Goal: Information Seeking & Learning: Learn about a topic

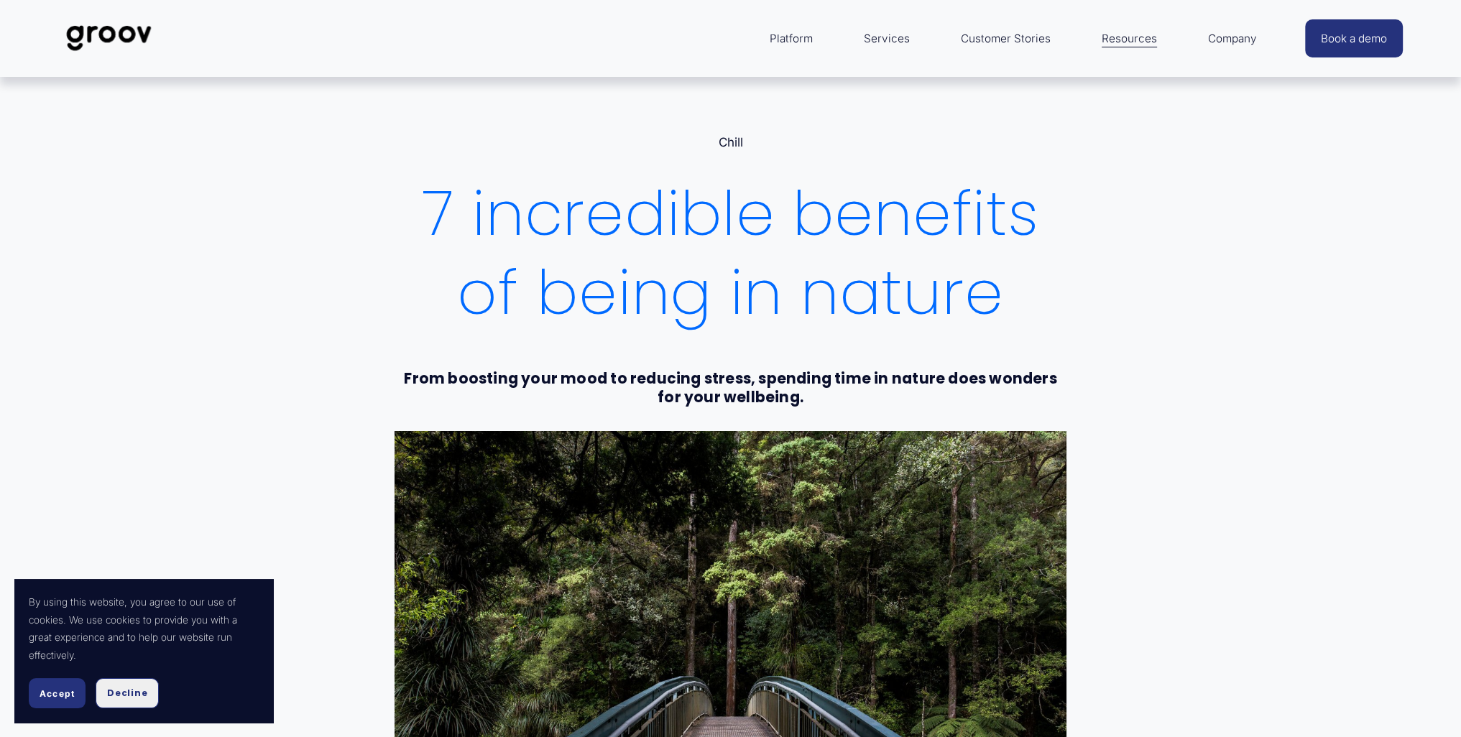
click at [124, 693] on span "Decline" at bounding box center [127, 693] width 40 height 13
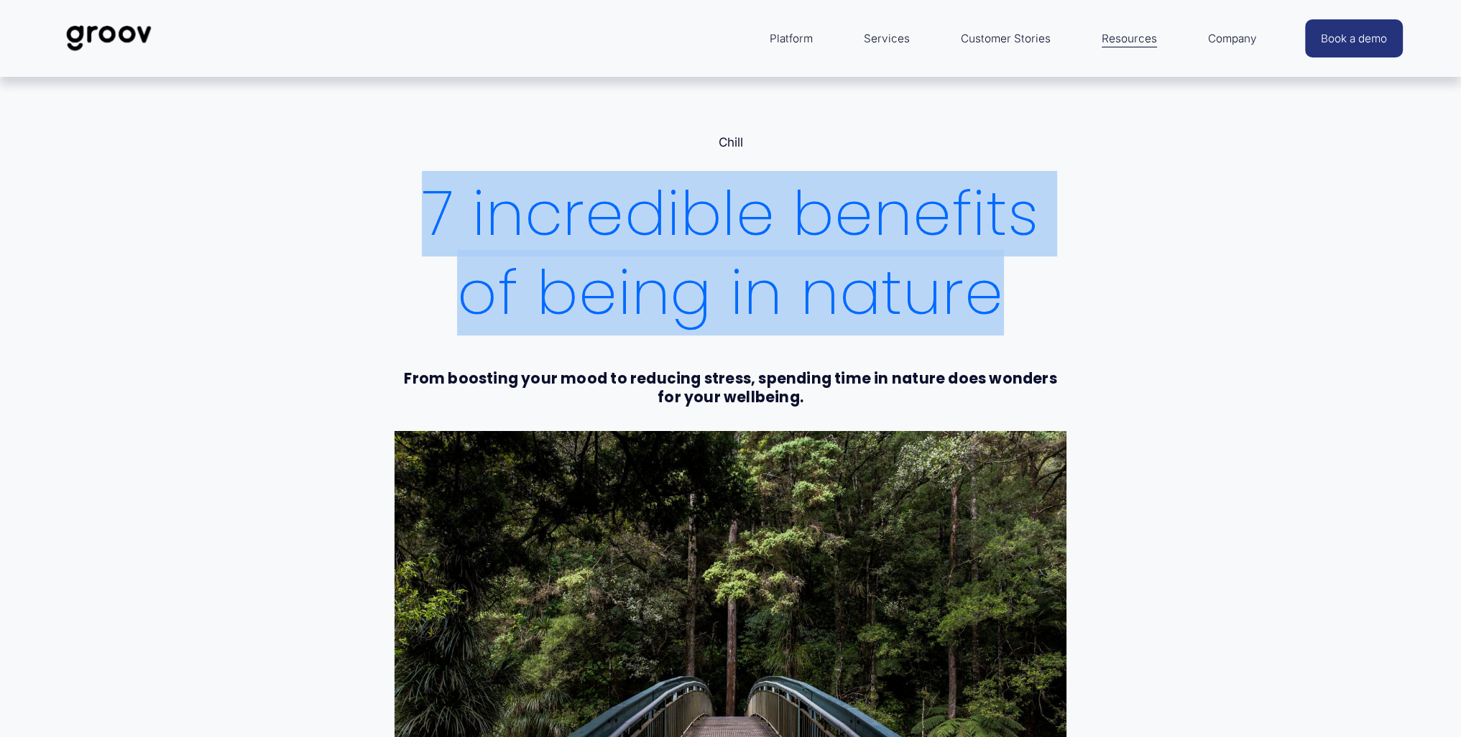
drag, startPoint x: 422, startPoint y: 215, endPoint x: 1005, endPoint y: 282, distance: 585.8
click at [1005, 282] on h1 "7 incredible benefits of being in nature" at bounding box center [730, 254] width 672 height 159
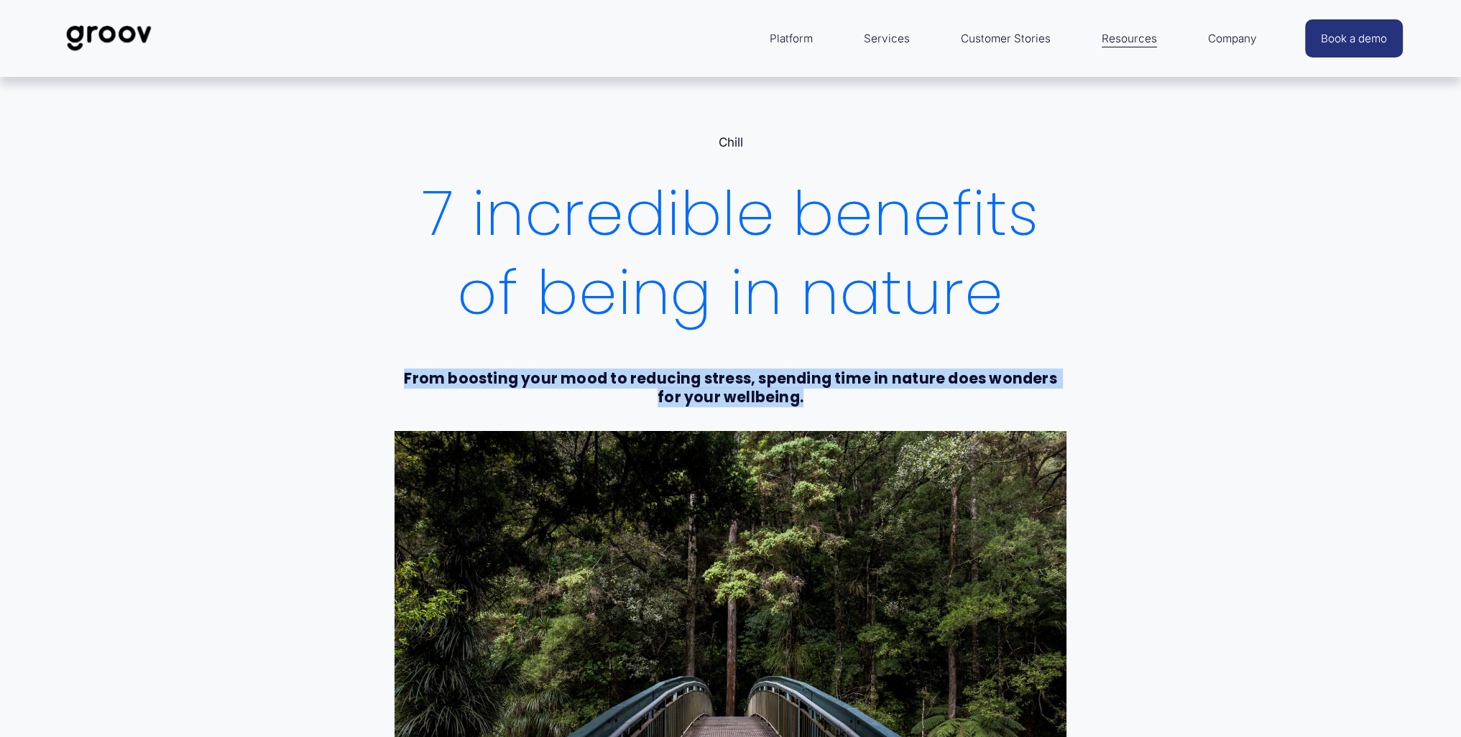
drag, startPoint x: 389, startPoint y: 380, endPoint x: 793, endPoint y: 401, distance: 404.4
click at [793, 401] on div "From boosting your mood to reducing stress, spending time in nature does wonder…" at bounding box center [730, 394] width 696 height 50
click at [798, 400] on h4 "From boosting your mood to reducing stress, spending time in nature does wonder…" at bounding box center [730, 388] width 672 height 38
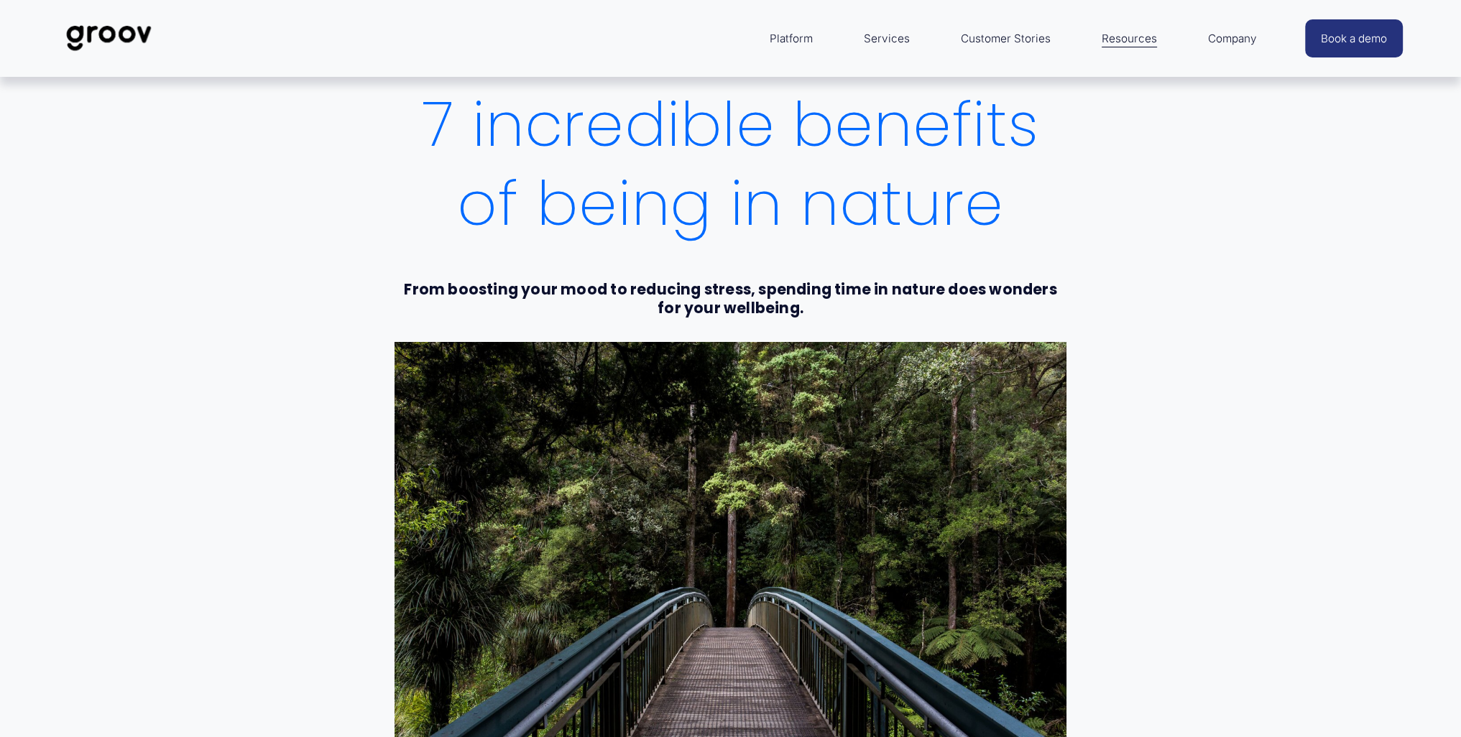
scroll to position [144, 0]
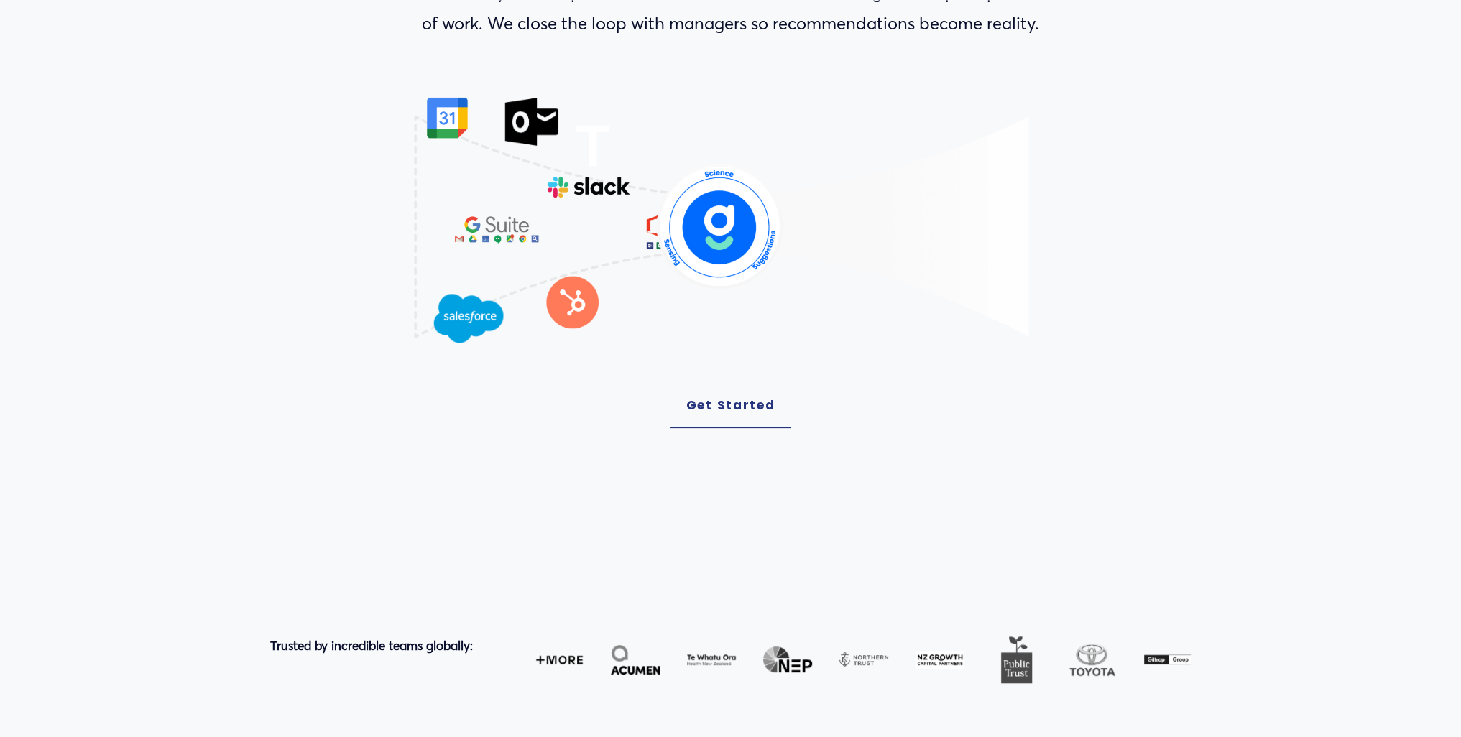
scroll to position [575, 0]
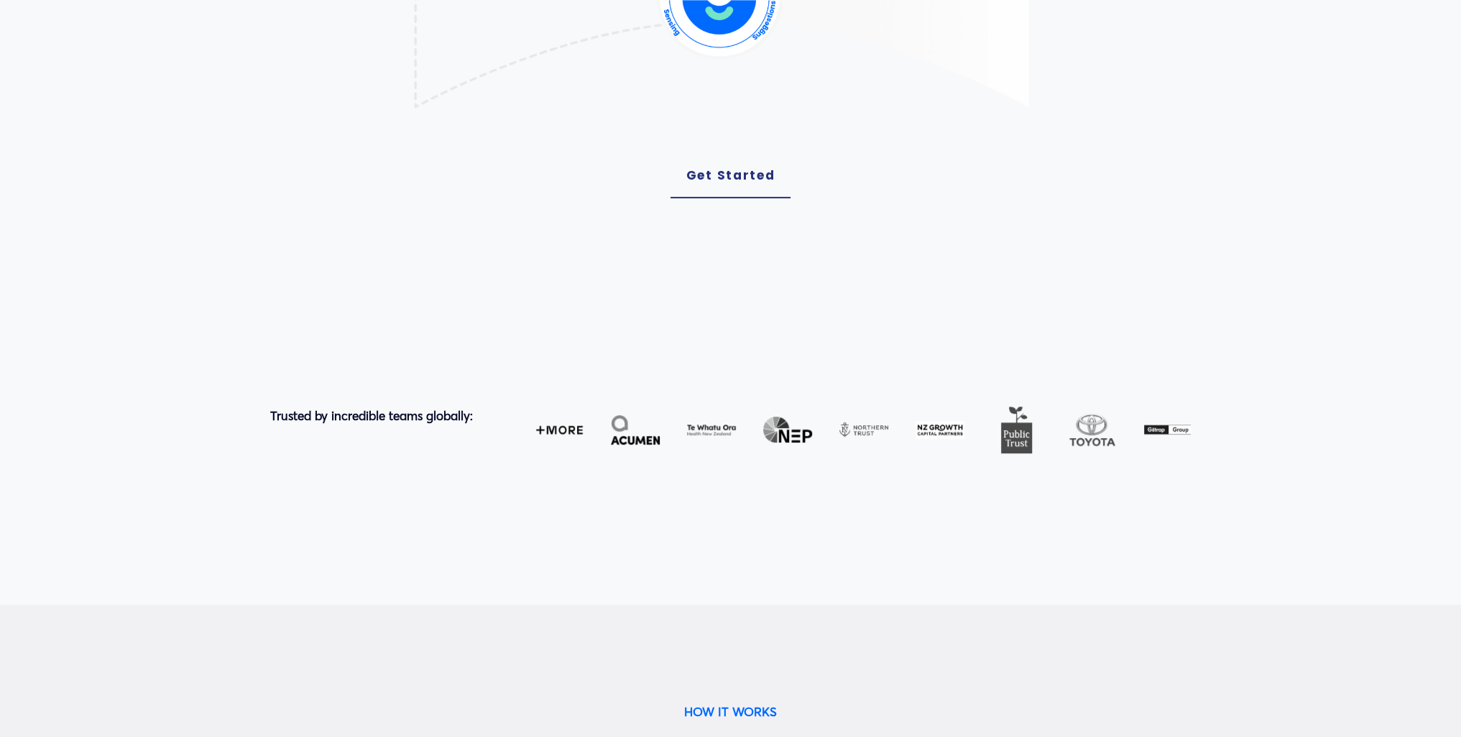
click at [717, 182] on link "Get Started" at bounding box center [730, 176] width 121 height 45
